Goal: Task Accomplishment & Management: Use online tool/utility

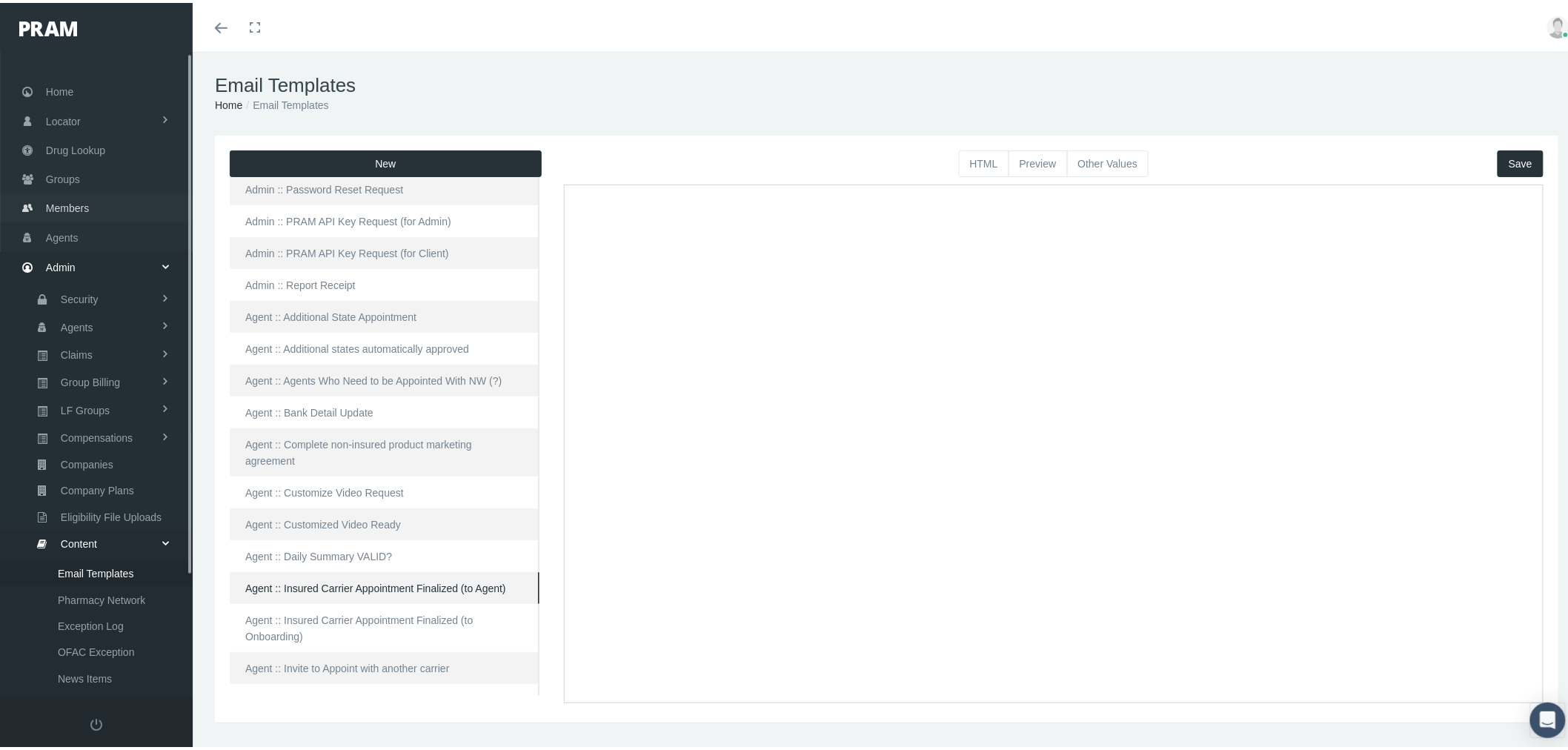
click at [94, 200] on link "Members" at bounding box center [96, 205] width 192 height 29
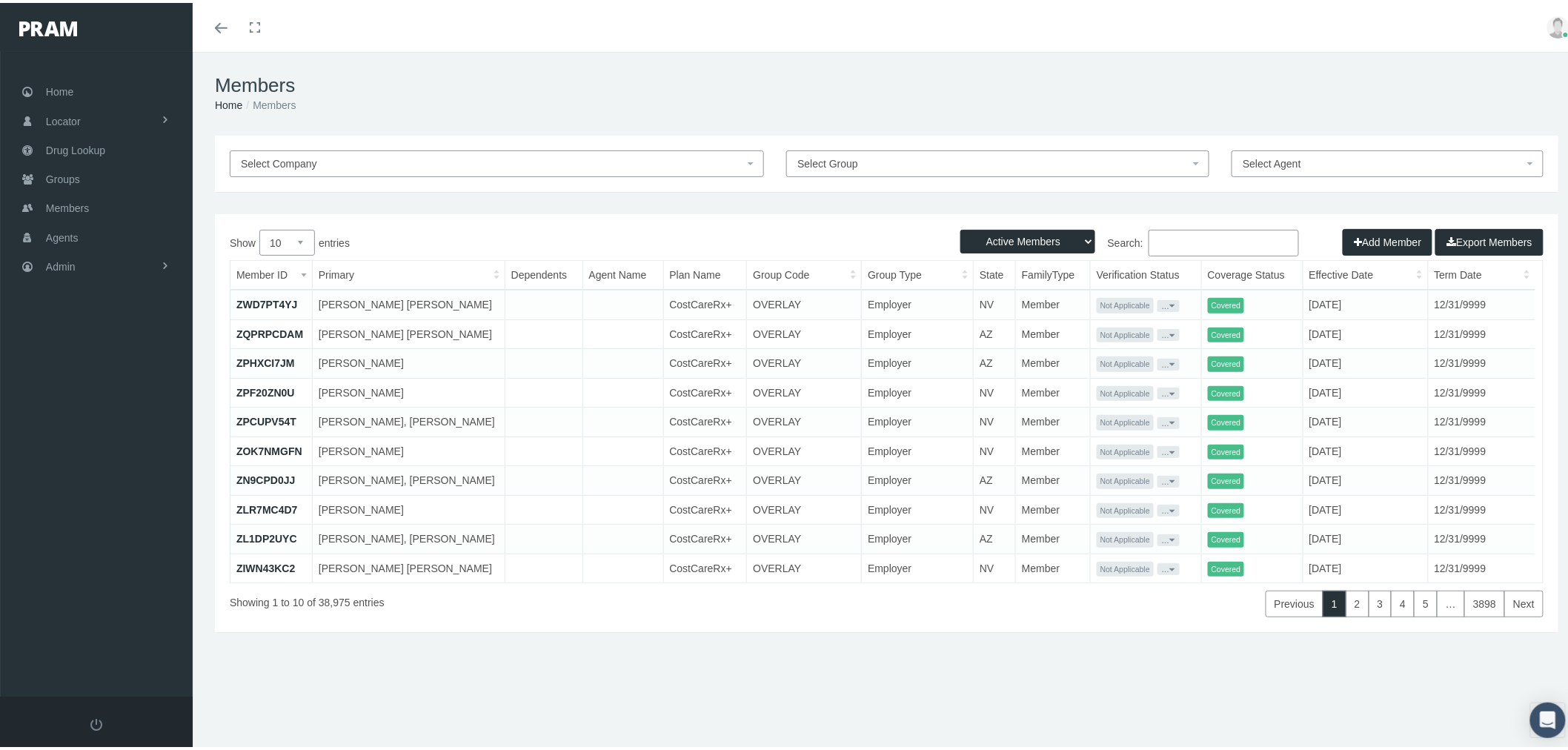
click at [1006, 157] on span "Select Group" at bounding box center [993, 161] width 392 height 16
type input "710255MO"
select select "30463"
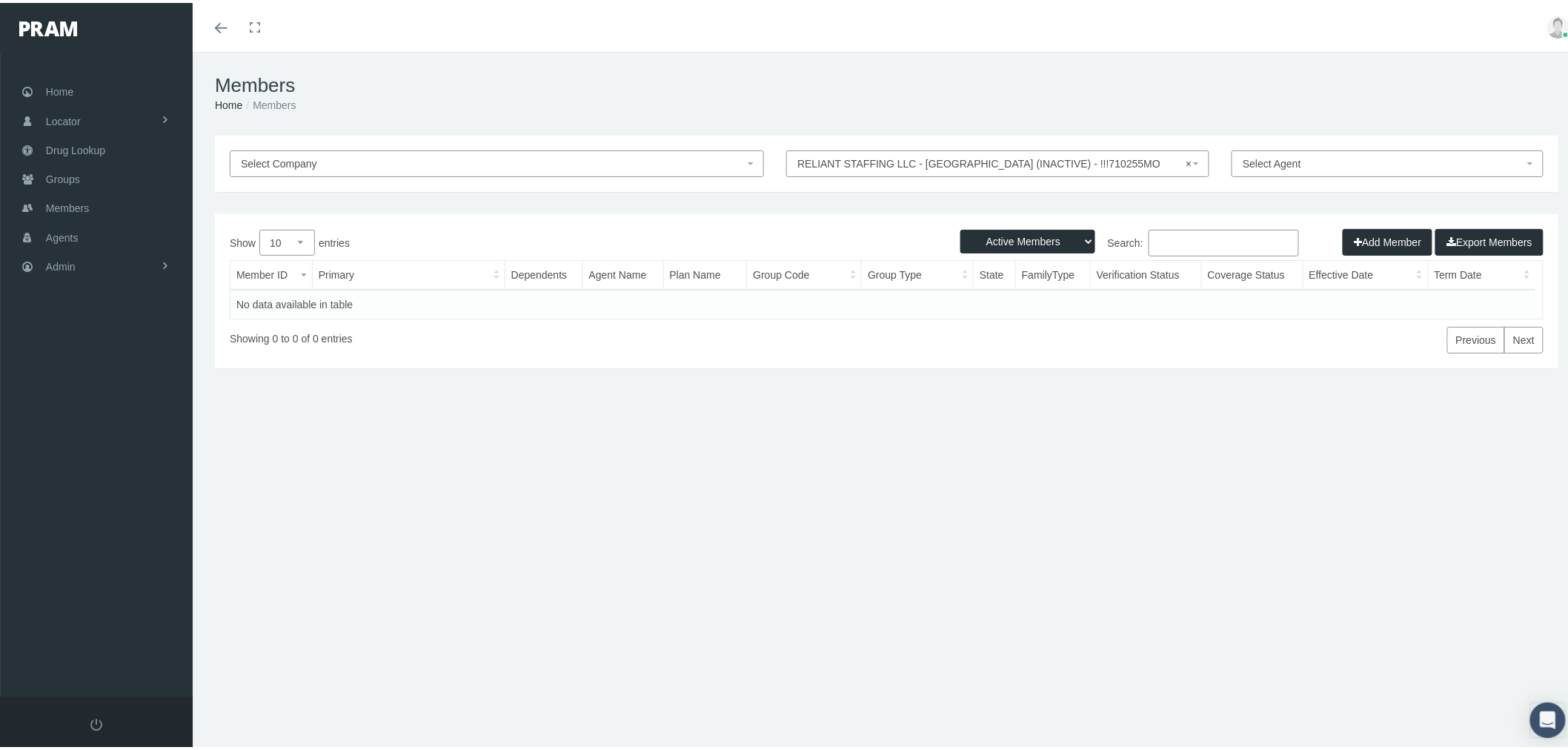
click at [1011, 238] on select "Active Members Terminated Members Active & Terminated" at bounding box center [1027, 239] width 135 height 24
select select "2"
click at [960, 227] on select "Active Members Terminated Members Active & Terminated" at bounding box center [1027, 239] width 135 height 24
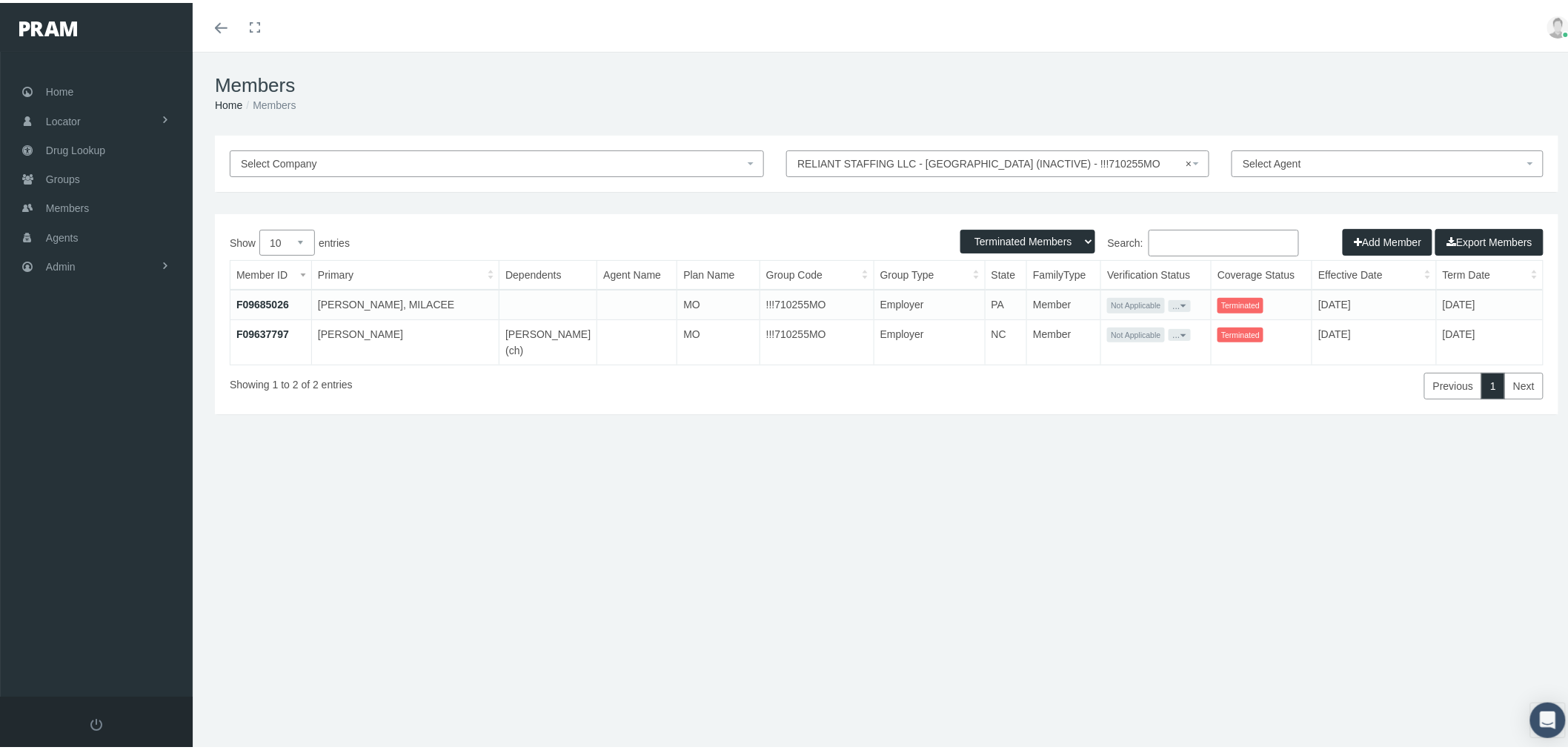
click at [256, 335] on link "F09637797" at bounding box center [263, 331] width 53 height 12
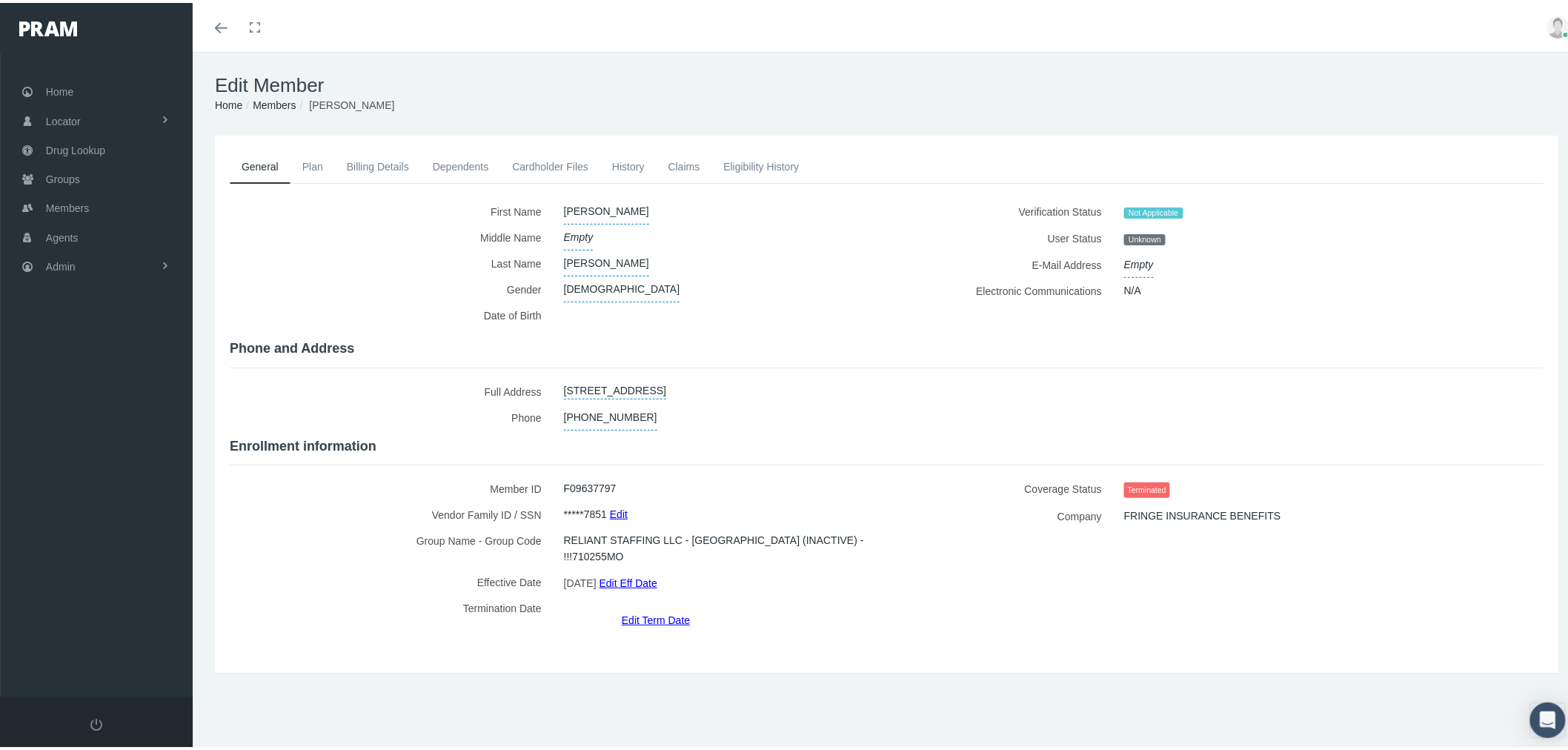
click at [772, 161] on link "Eligibility History" at bounding box center [761, 164] width 100 height 32
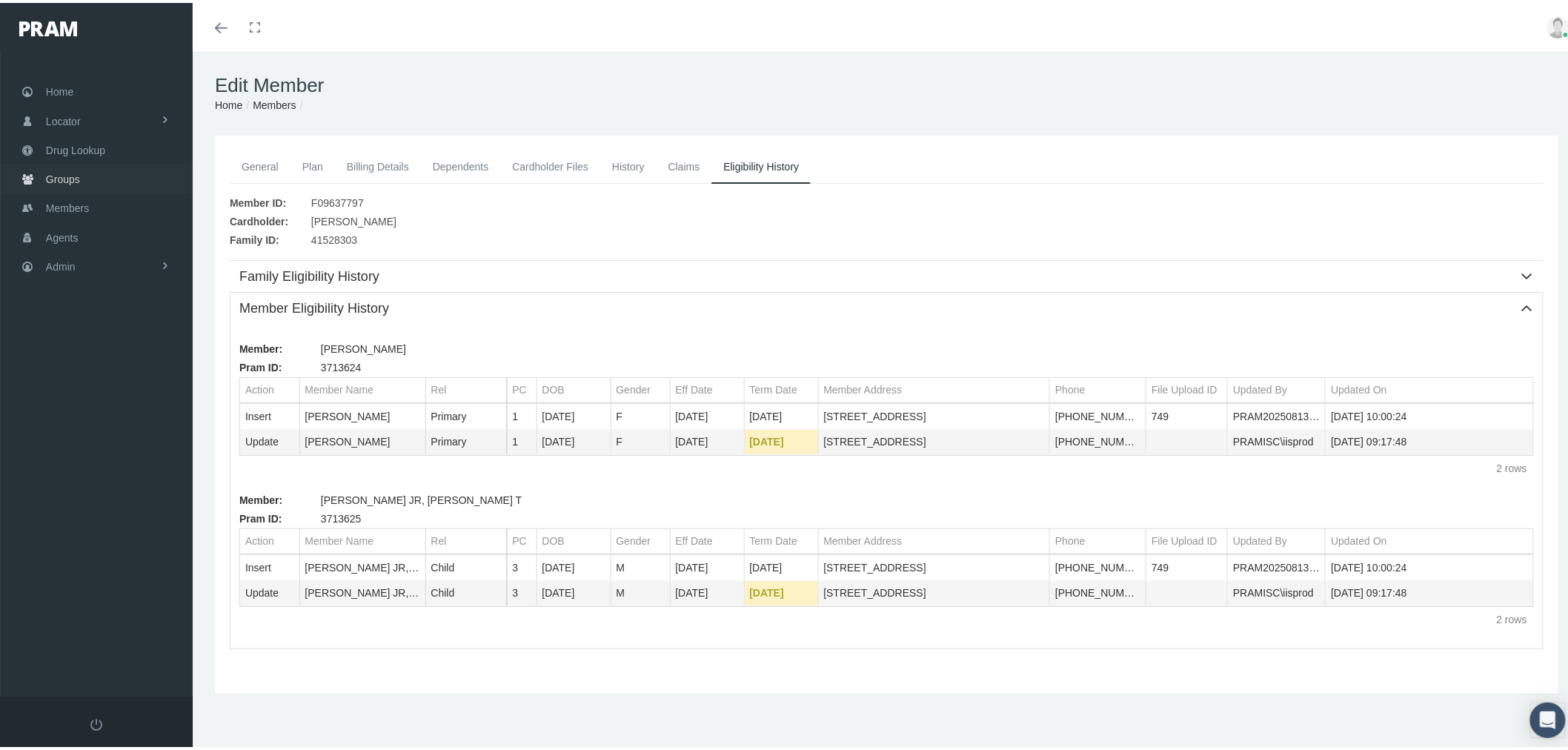
click at [53, 175] on span "Groups" at bounding box center [63, 176] width 34 height 28
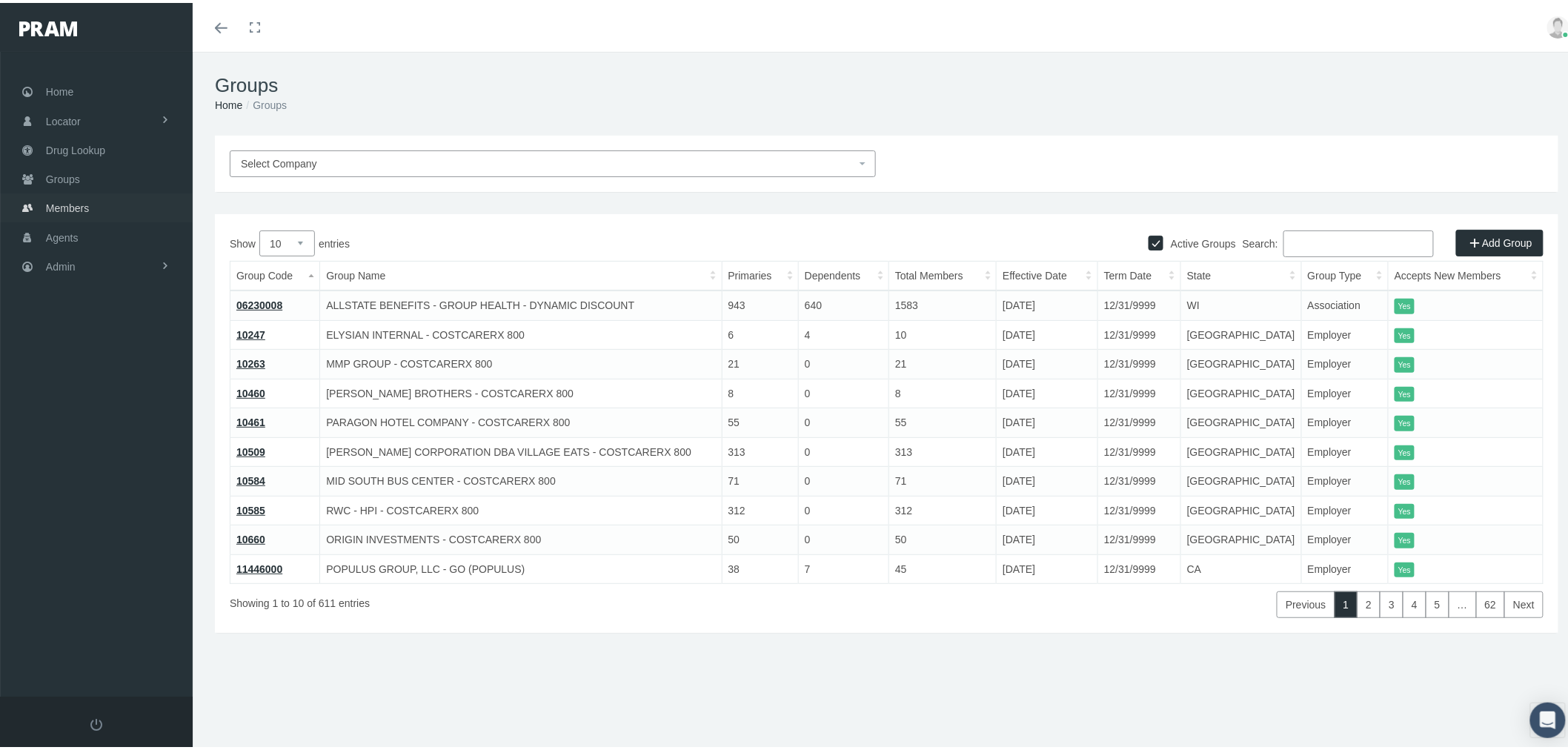
click at [63, 202] on span "Members" at bounding box center [67, 205] width 43 height 28
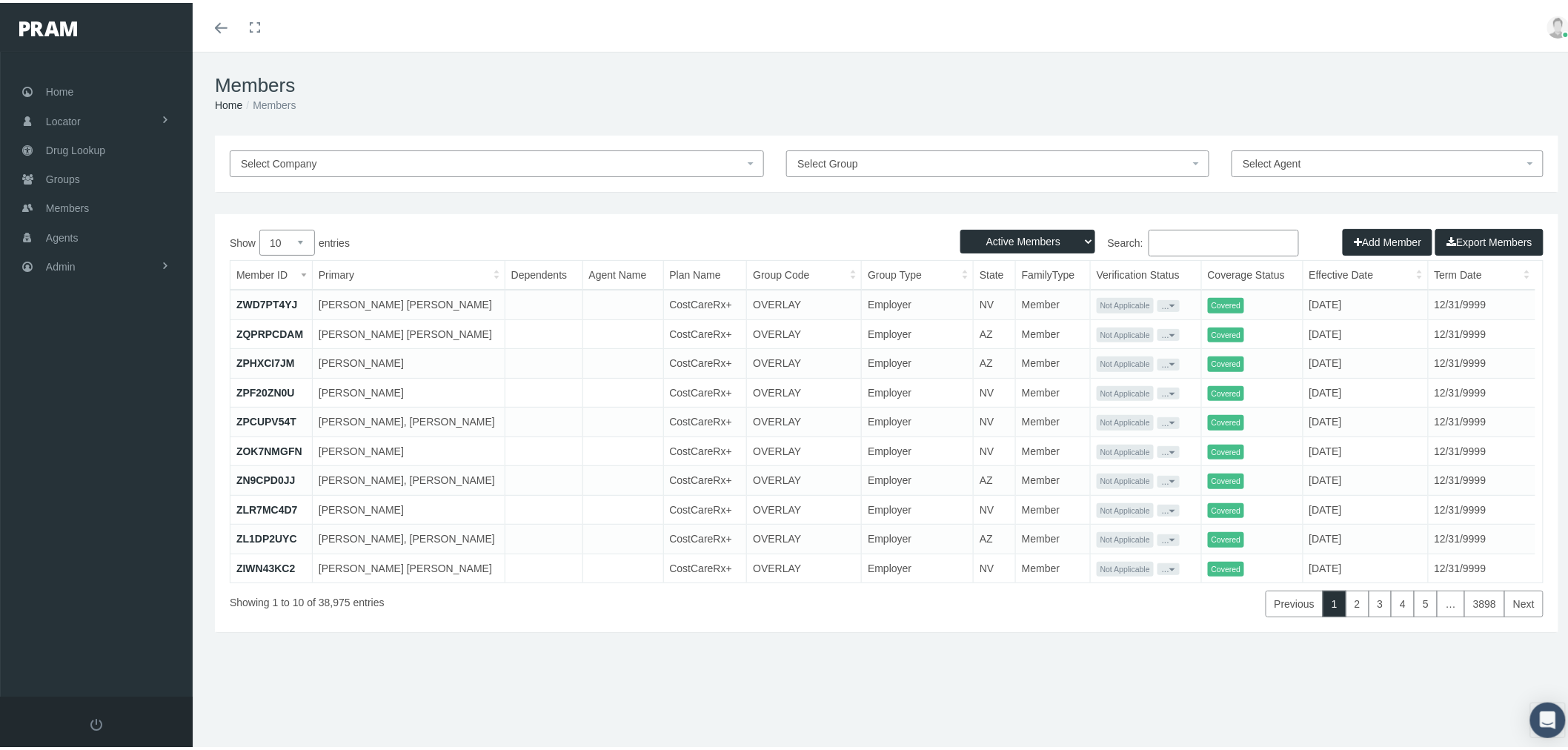
click at [964, 157] on span "Select Group" at bounding box center [993, 161] width 392 height 16
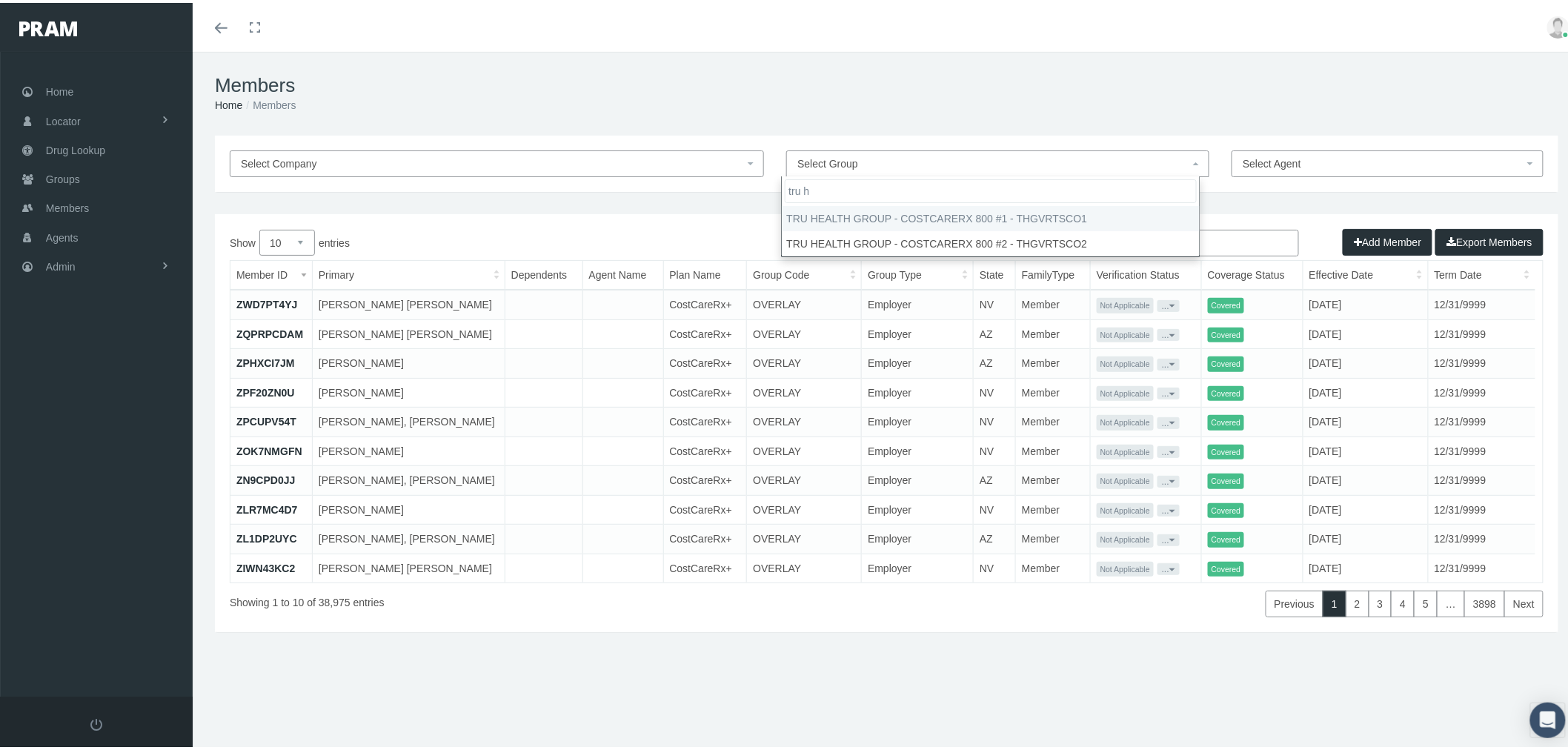
type input "tru h"
select select "30405"
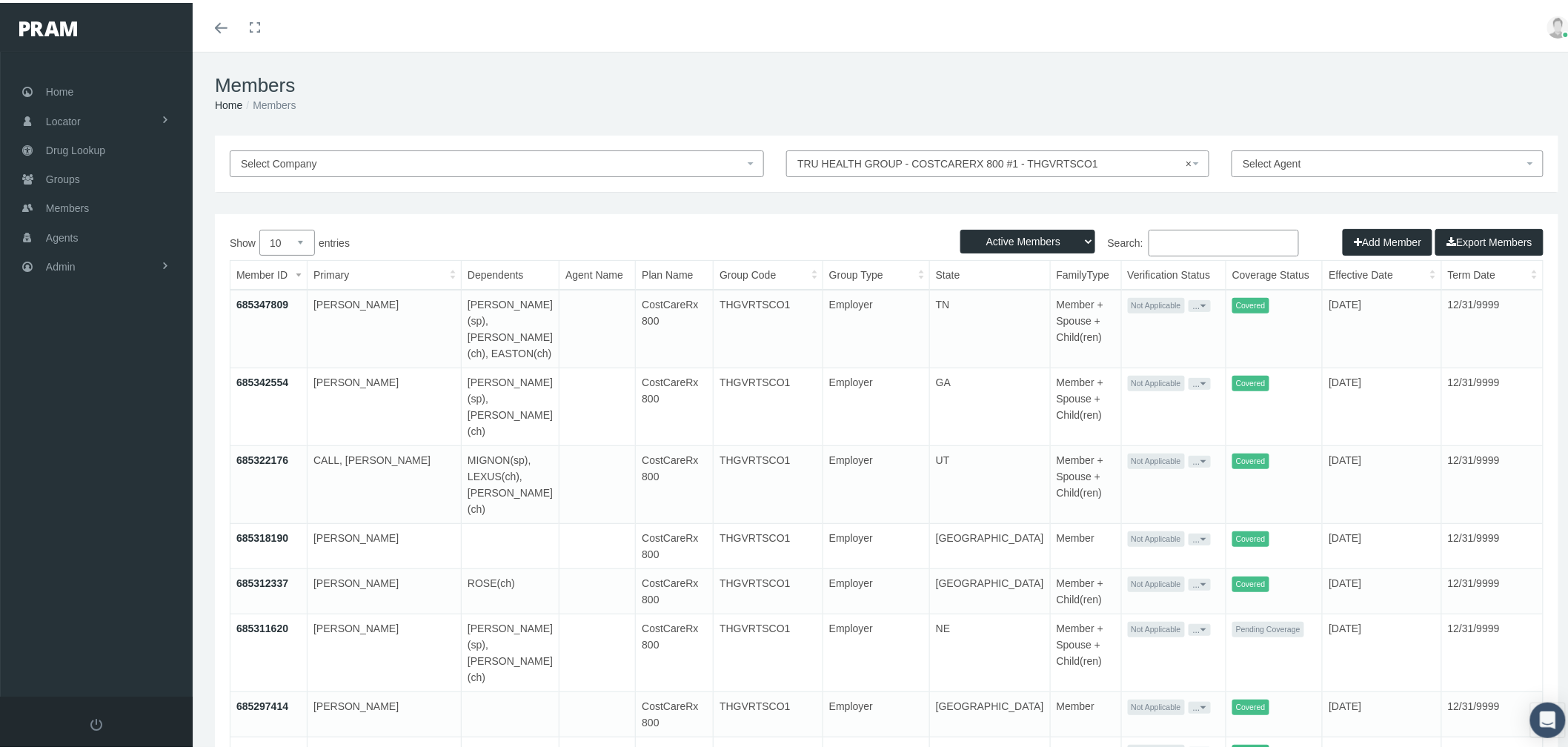
click at [1188, 453] on button "..." at bounding box center [1199, 458] width 22 height 12
click at [1172, 476] on link "Get Invitation URL" at bounding box center [1203, 477] width 97 height 18
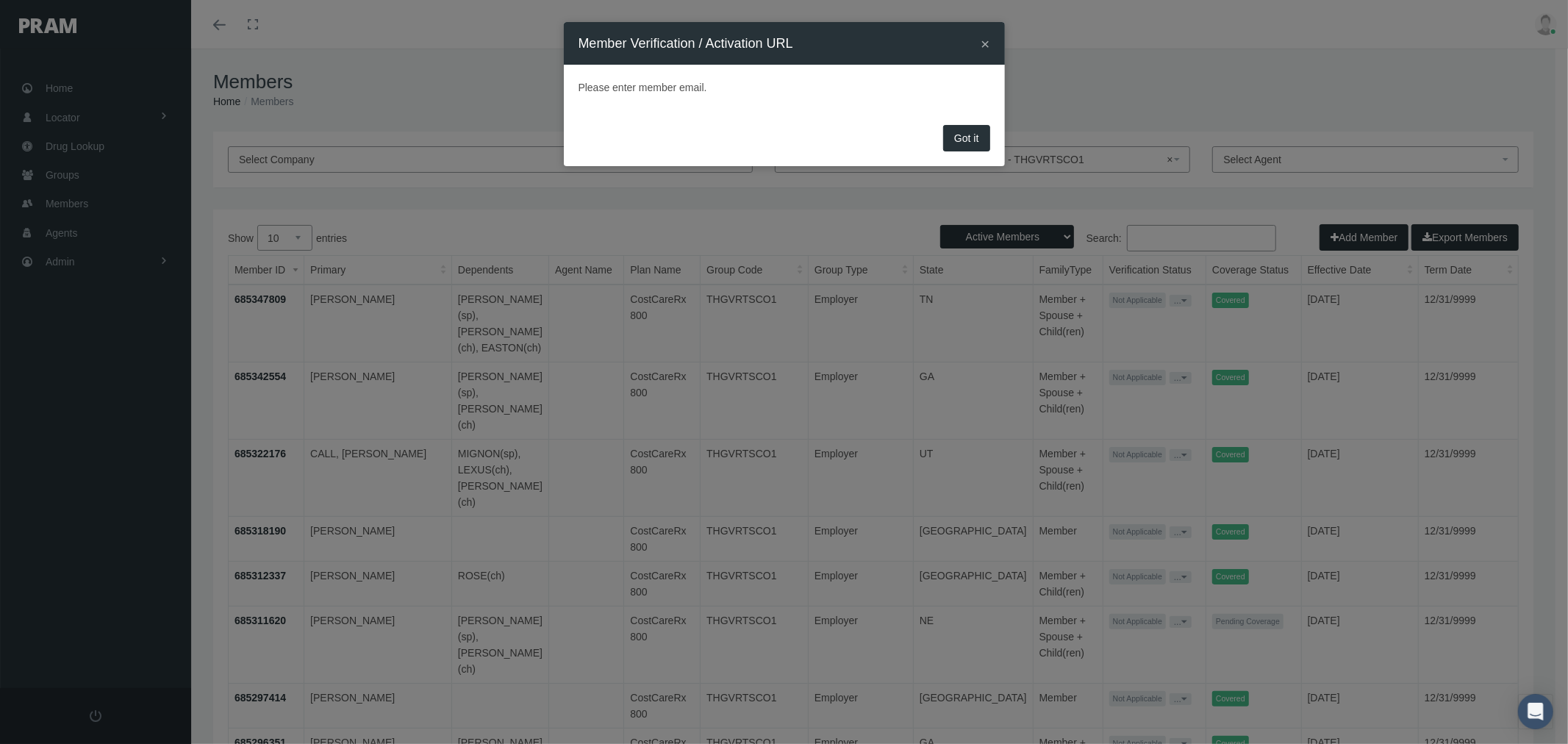
click at [985, 39] on button "×" at bounding box center [986, 44] width 9 height 15
